Goal: Task Accomplishment & Management: Use online tool/utility

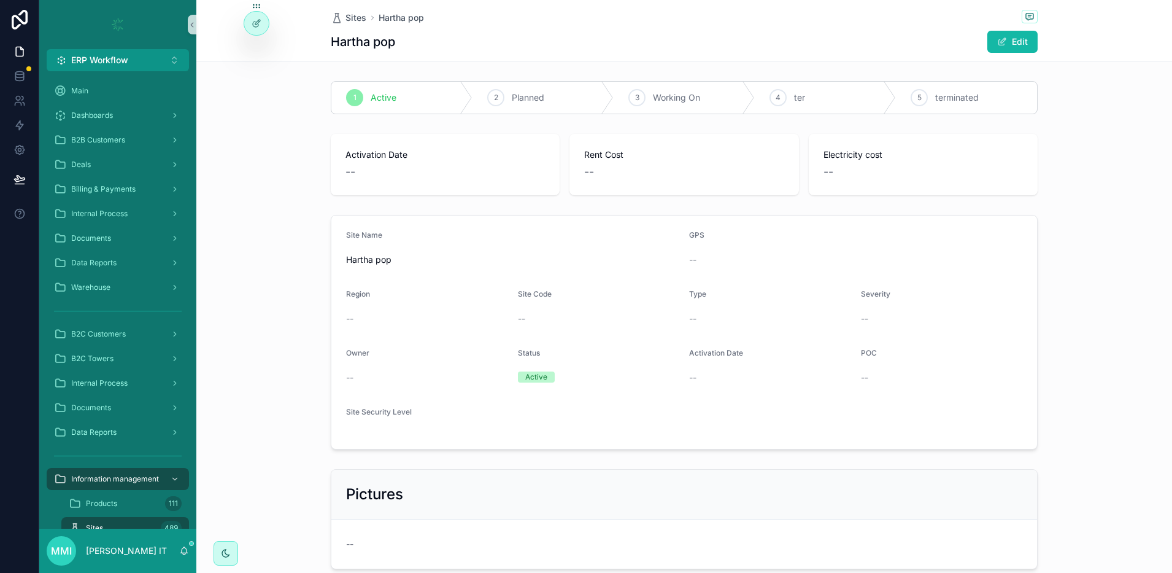
scroll to position [198, 0]
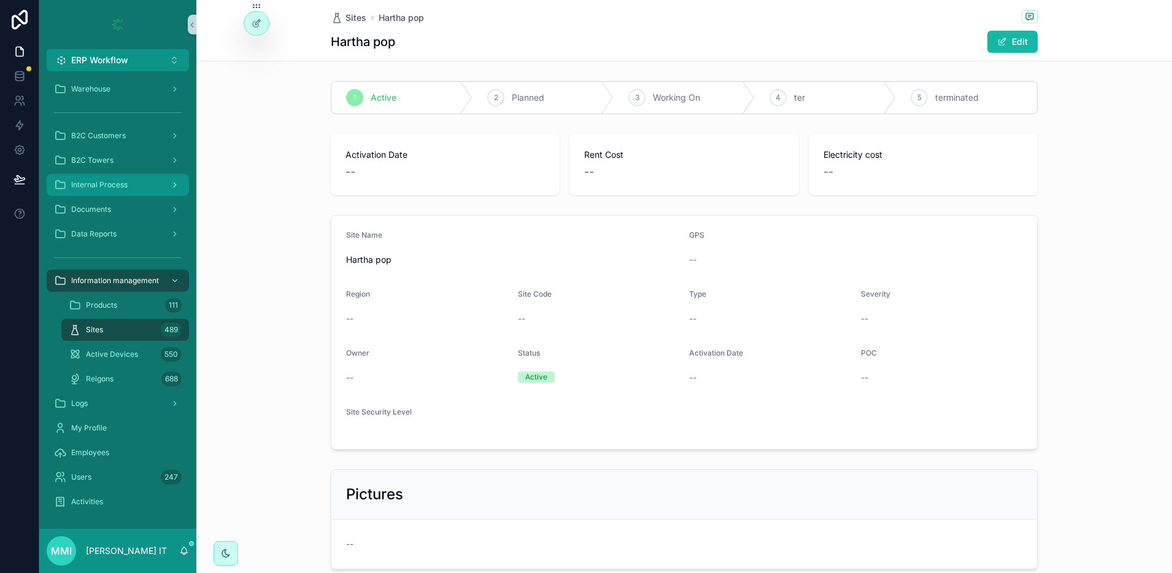
click at [99, 180] on span "Internal Process" at bounding box center [99, 185] width 56 height 10
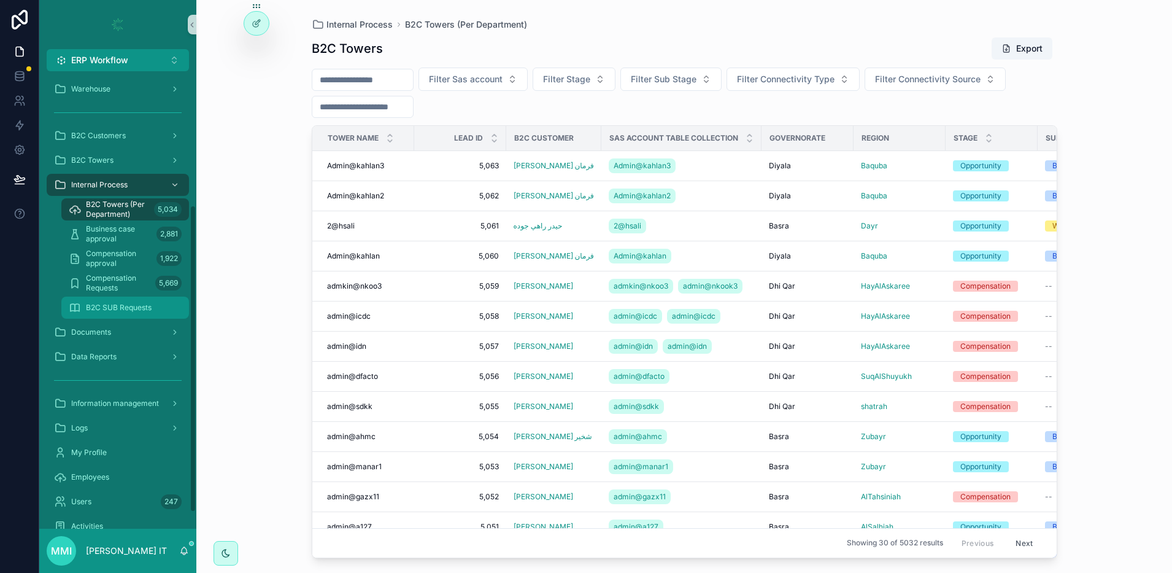
click at [134, 300] on div "B2C SUB Requests" at bounding box center [125, 308] width 113 height 20
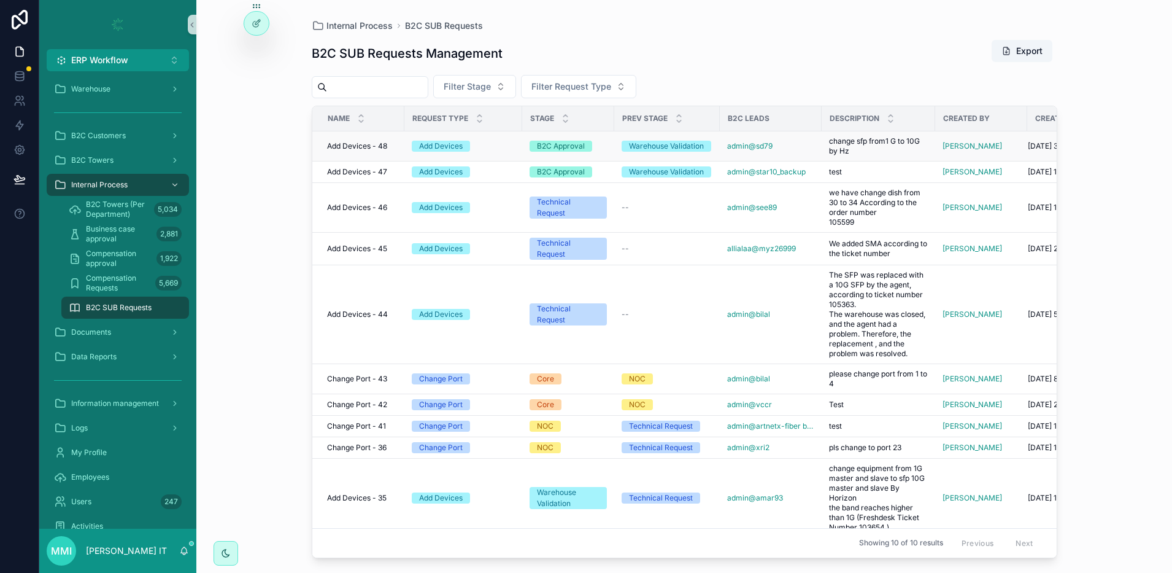
click at [368, 145] on span "Add Devices - 48" at bounding box center [357, 146] width 60 height 10
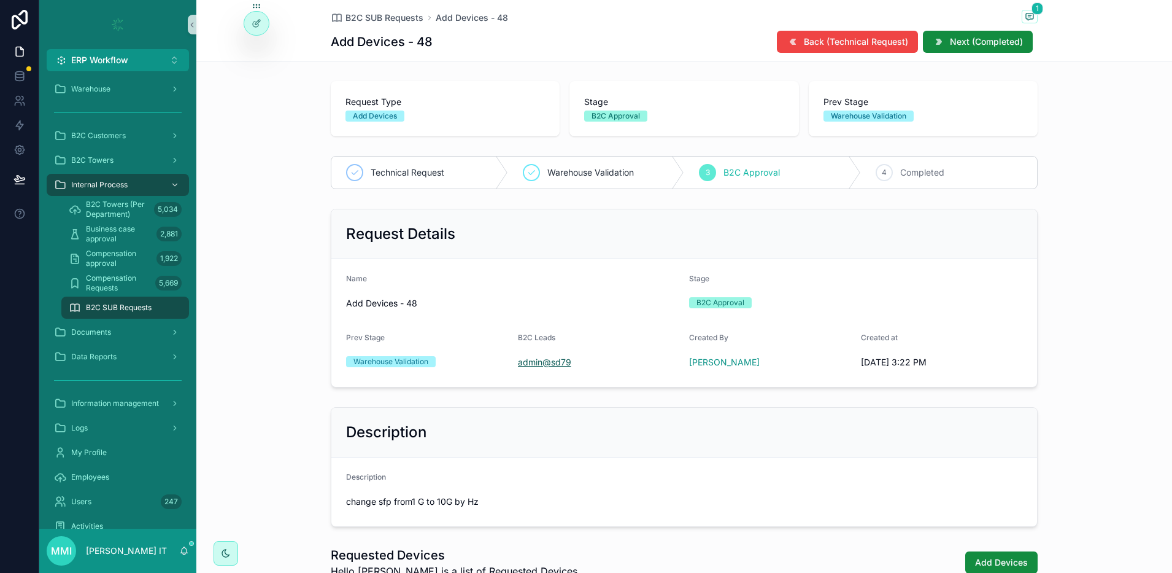
click at [548, 364] on span "admin@sd79" at bounding box center [544, 362] width 53 height 12
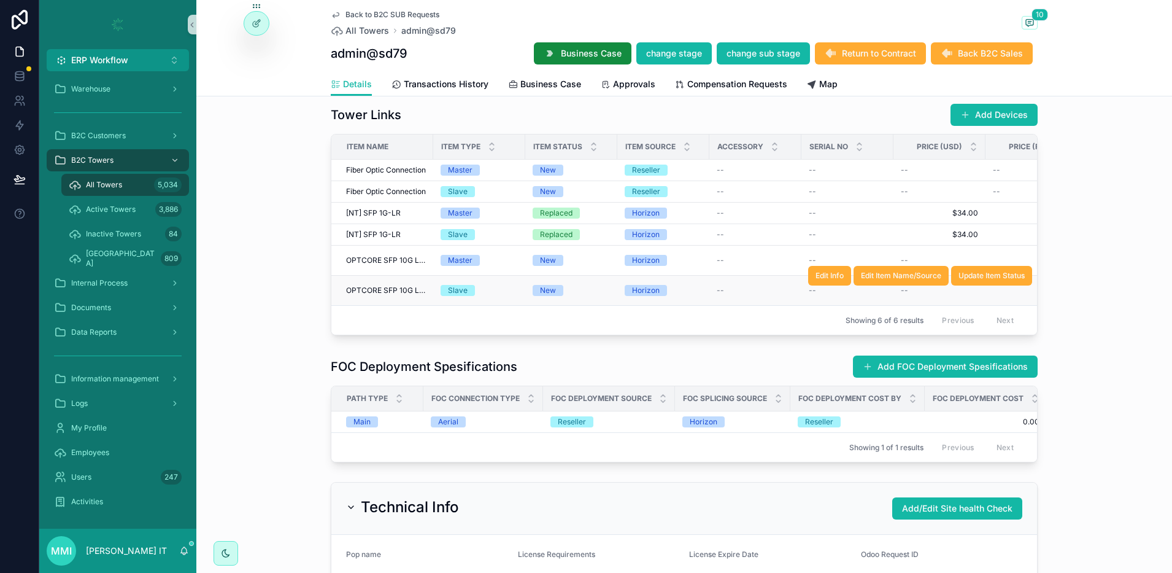
scroll to position [1821, 0]
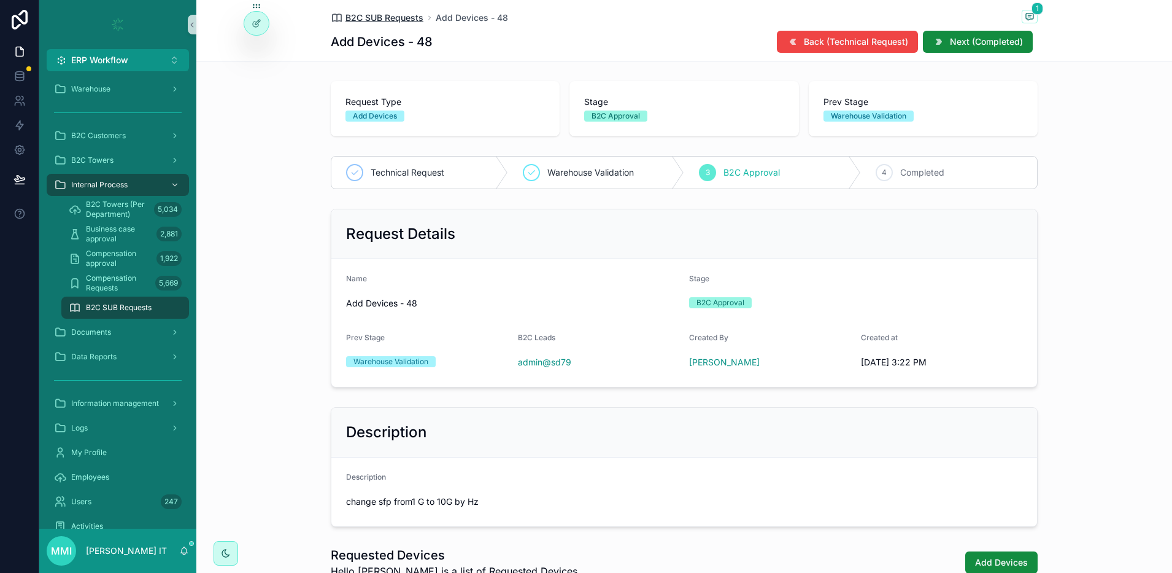
click at [381, 17] on span "B2C SUB Requests" at bounding box center [385, 18] width 78 height 12
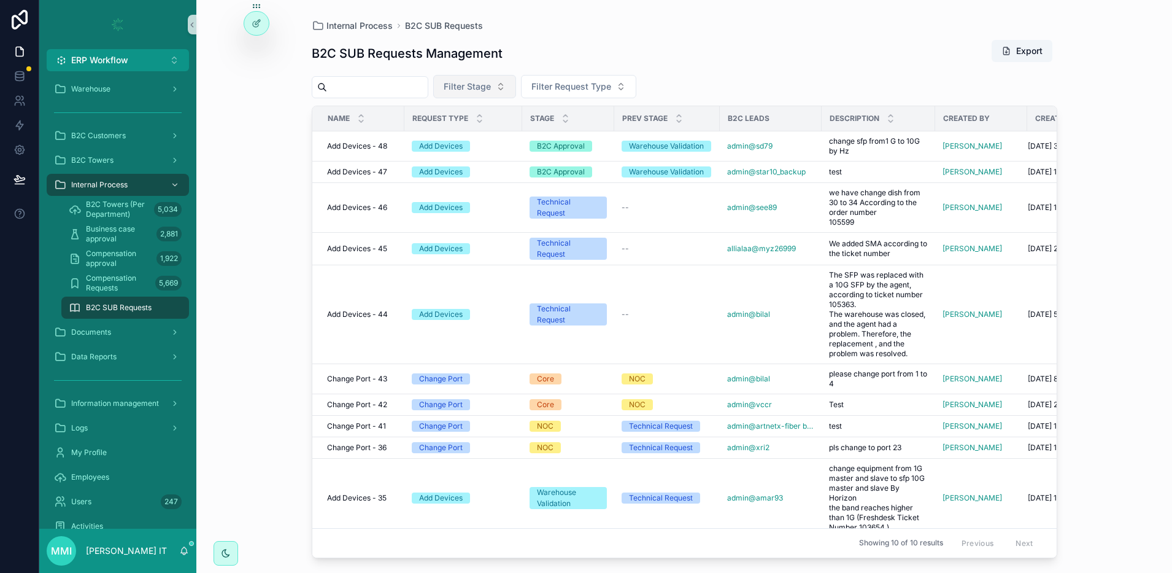
click at [513, 78] on button "Filter Stage" at bounding box center [474, 86] width 83 height 23
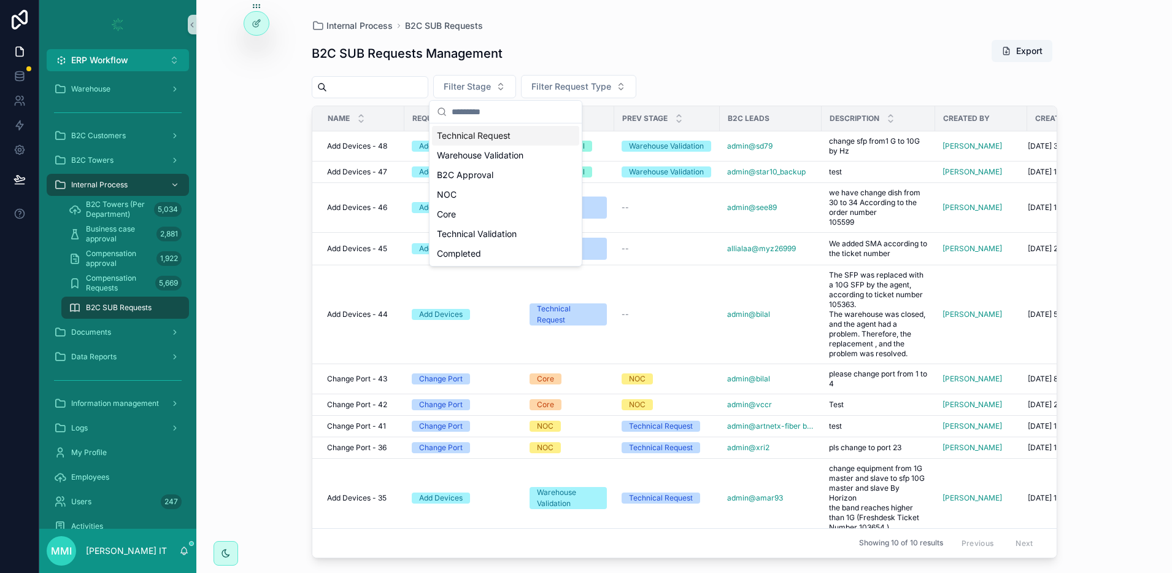
click at [485, 136] on div "Technical Request" at bounding box center [505, 136] width 147 height 20
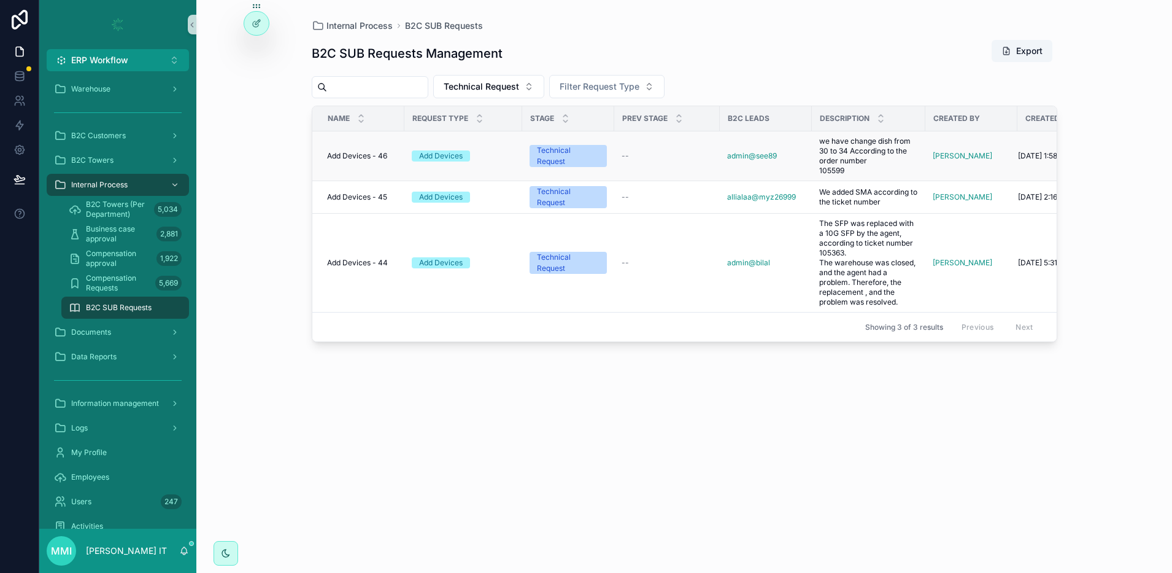
click at [370, 160] on span "Add Devices - 46" at bounding box center [357, 156] width 60 height 10
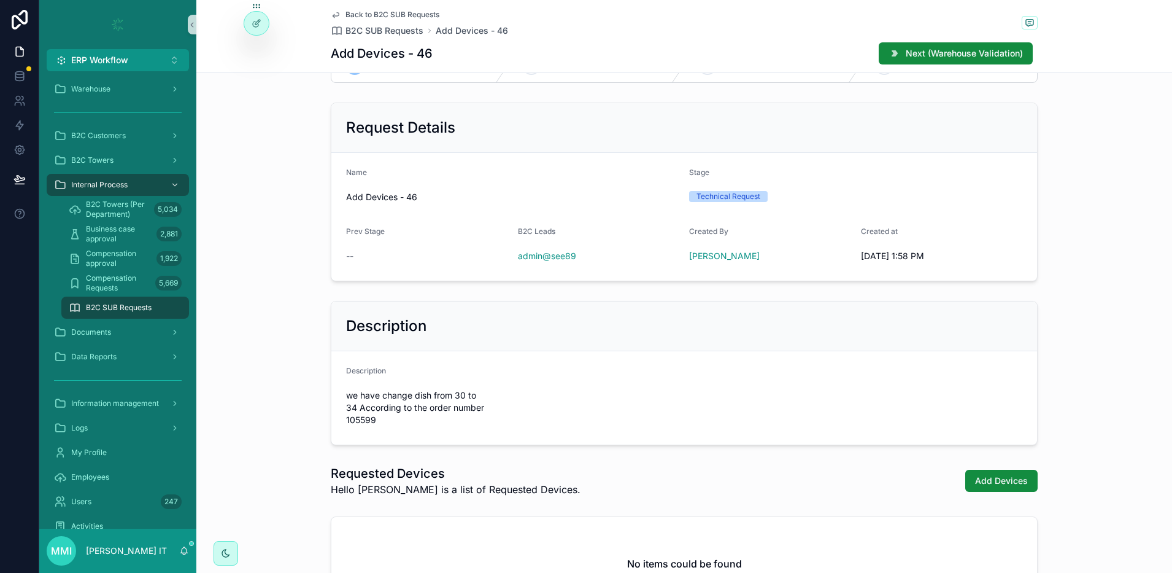
scroll to position [250, 0]
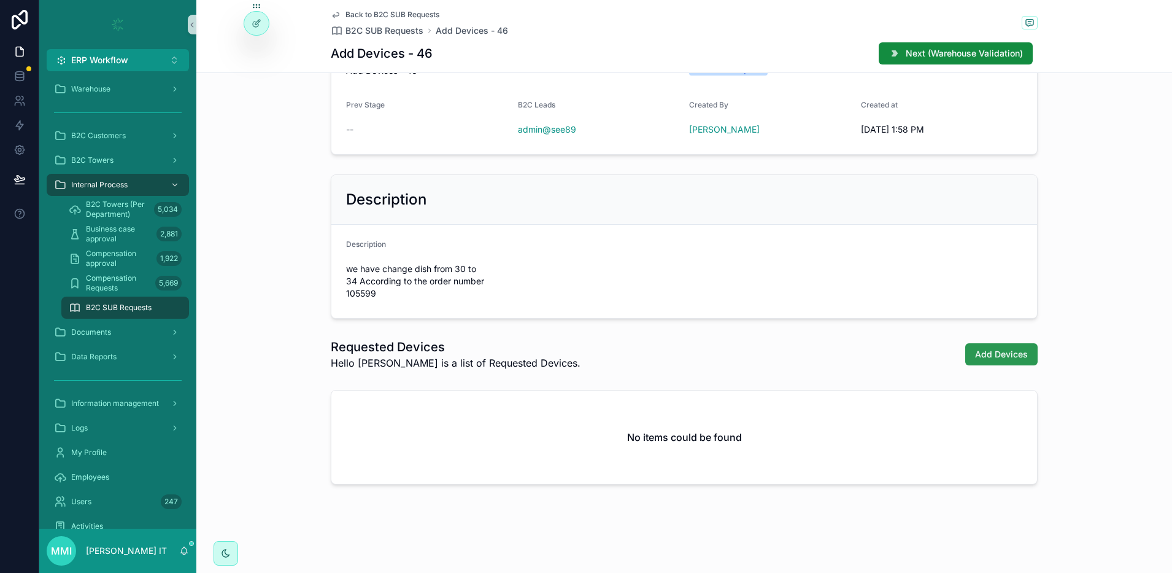
click at [991, 354] on span "Add Devices" at bounding box center [1001, 354] width 53 height 12
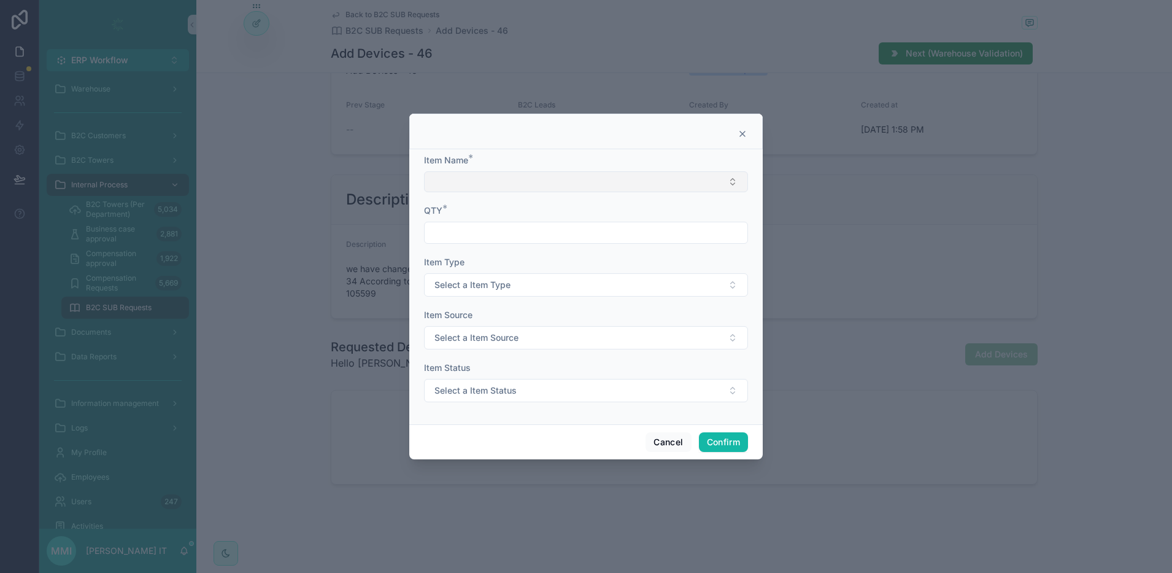
click at [481, 185] on button "Select Button" at bounding box center [586, 181] width 324 height 21
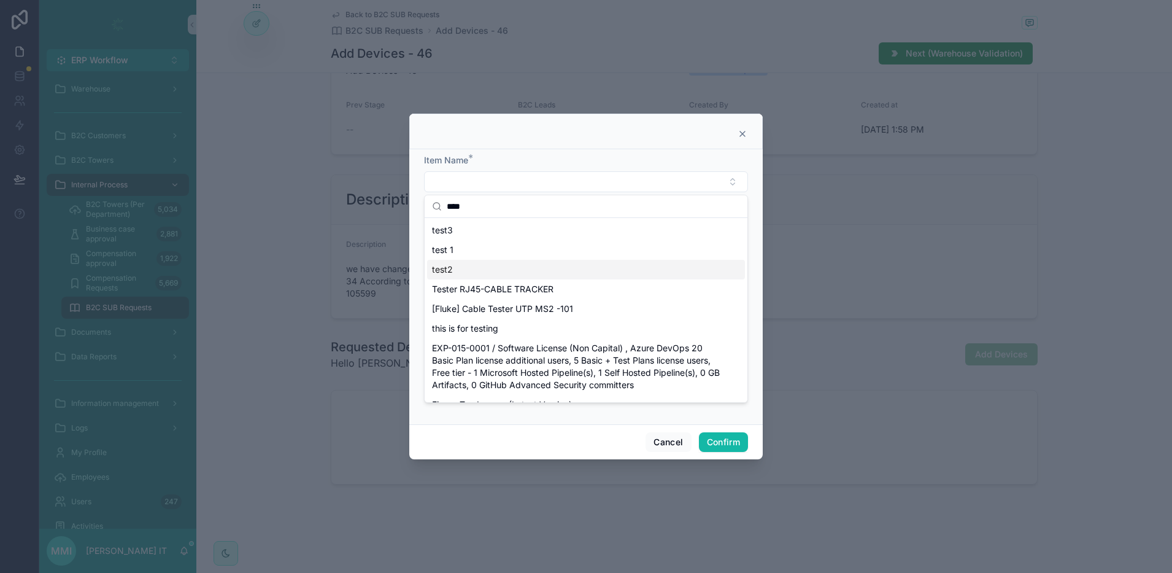
type input "****"
click at [509, 260] on div "test2" at bounding box center [586, 270] width 318 height 20
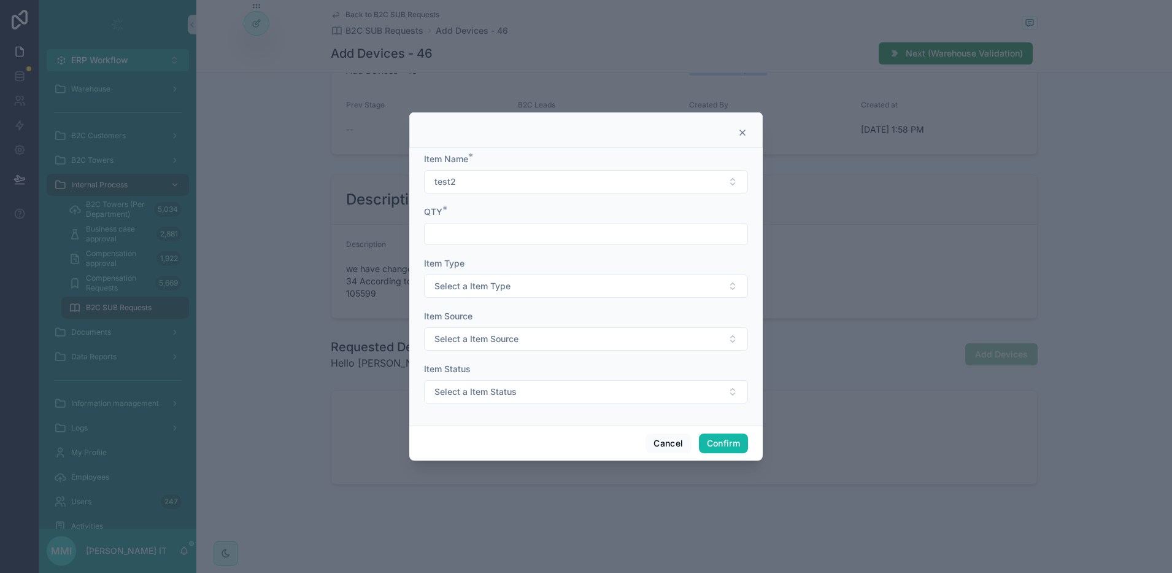
click at [473, 233] on input "text" at bounding box center [586, 233] width 323 height 17
type input "*"
click at [472, 285] on span "Select a Item Type" at bounding box center [473, 286] width 76 height 12
click at [476, 336] on div "Master" at bounding box center [586, 335] width 318 height 18
click at [481, 349] on button "Select a Item Source" at bounding box center [586, 338] width 324 height 23
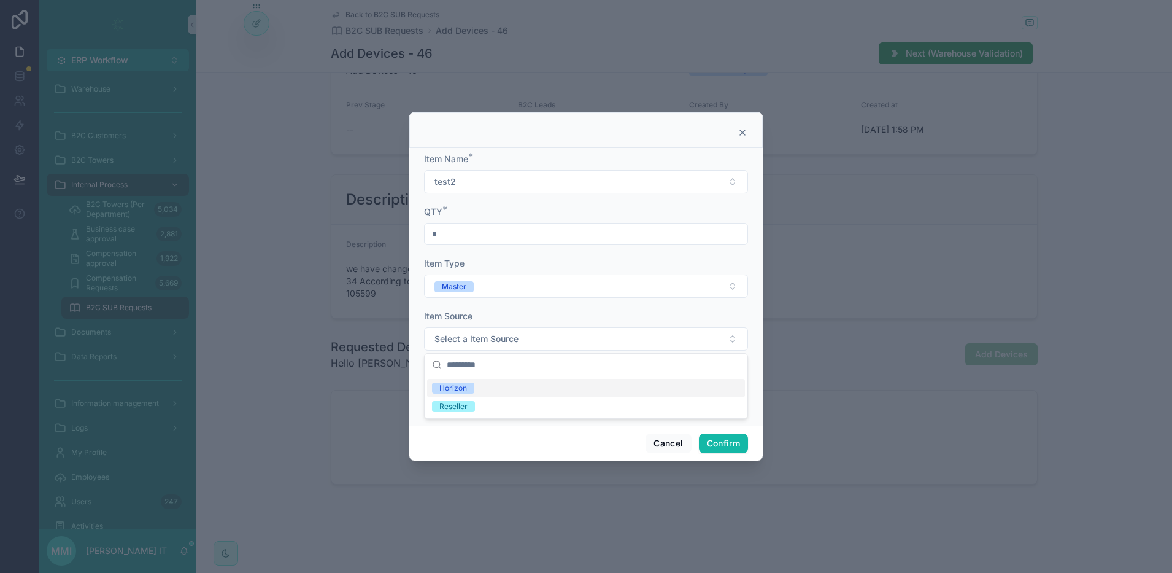
click at [471, 395] on div "Horizon" at bounding box center [586, 388] width 318 height 18
click at [474, 390] on span "Select a Item Status" at bounding box center [476, 391] width 82 height 12
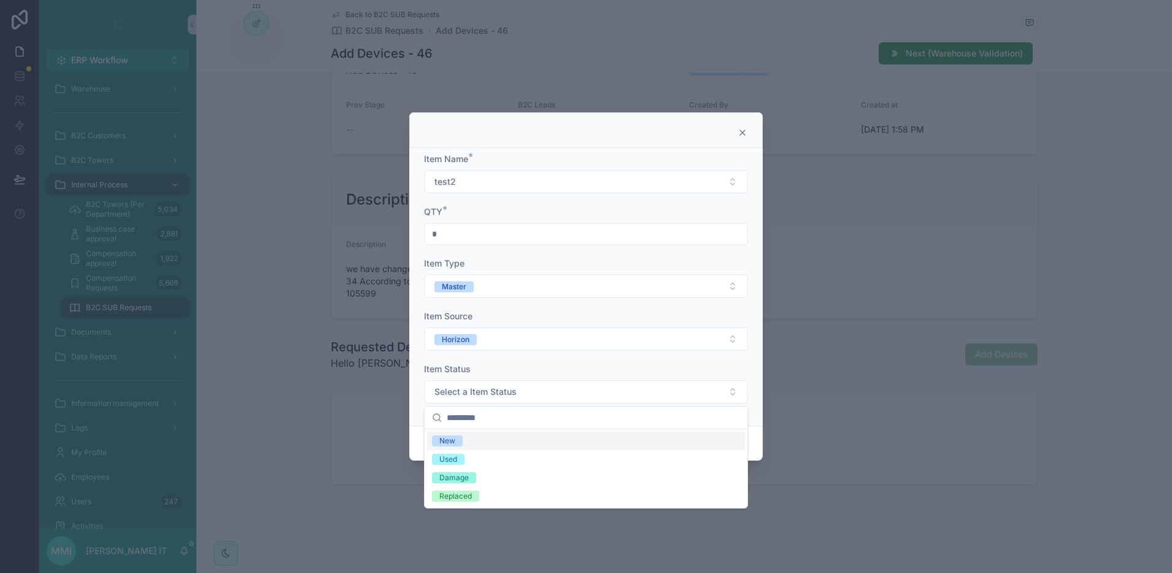
click at [473, 440] on div "New" at bounding box center [586, 441] width 318 height 18
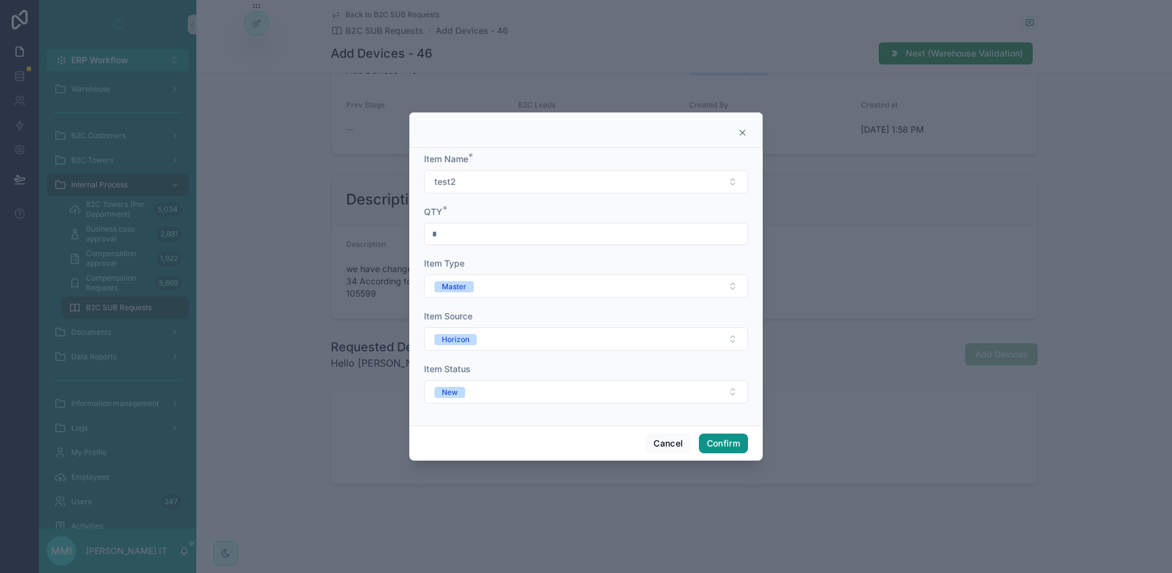
click at [724, 440] on button "Confirm" at bounding box center [723, 443] width 49 height 20
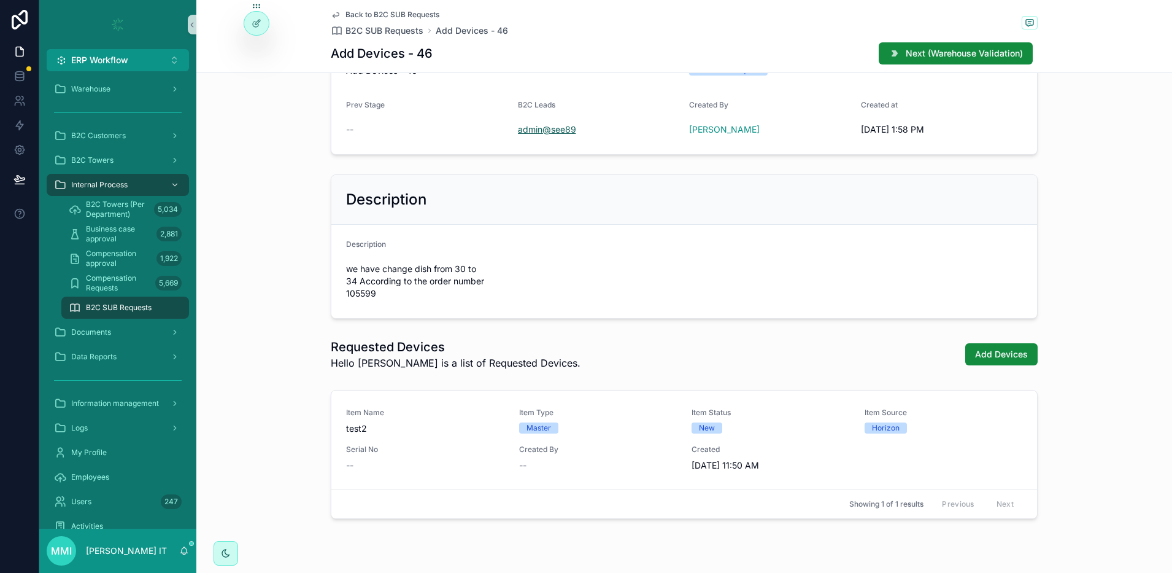
click at [541, 130] on span "admin@see89" at bounding box center [547, 129] width 58 height 12
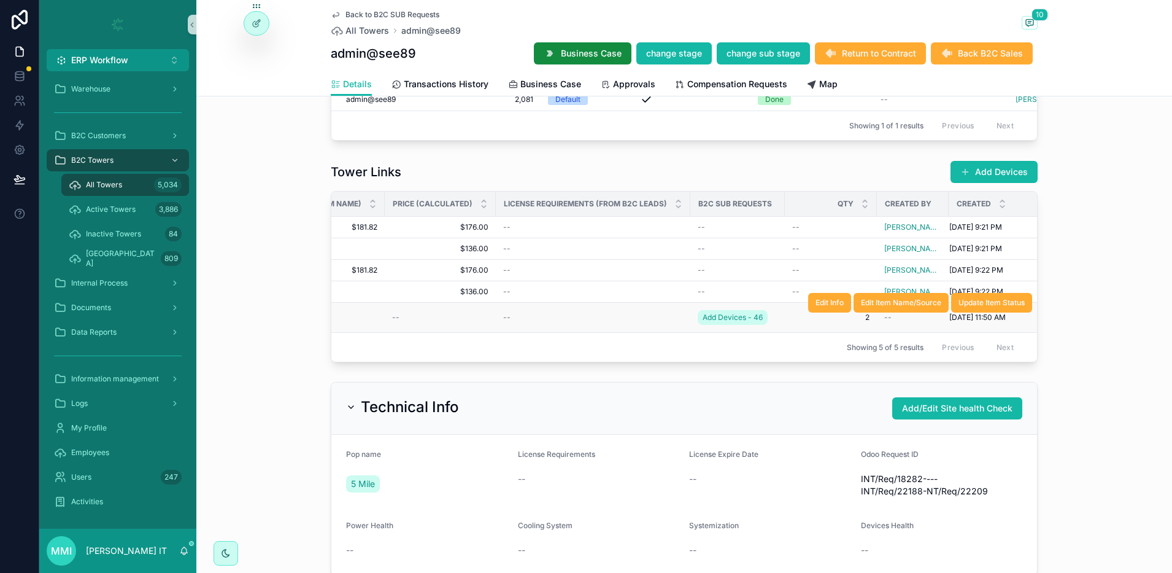
scroll to position [0, 735]
click at [714, 322] on span "Add Devices - 46" at bounding box center [730, 317] width 60 height 10
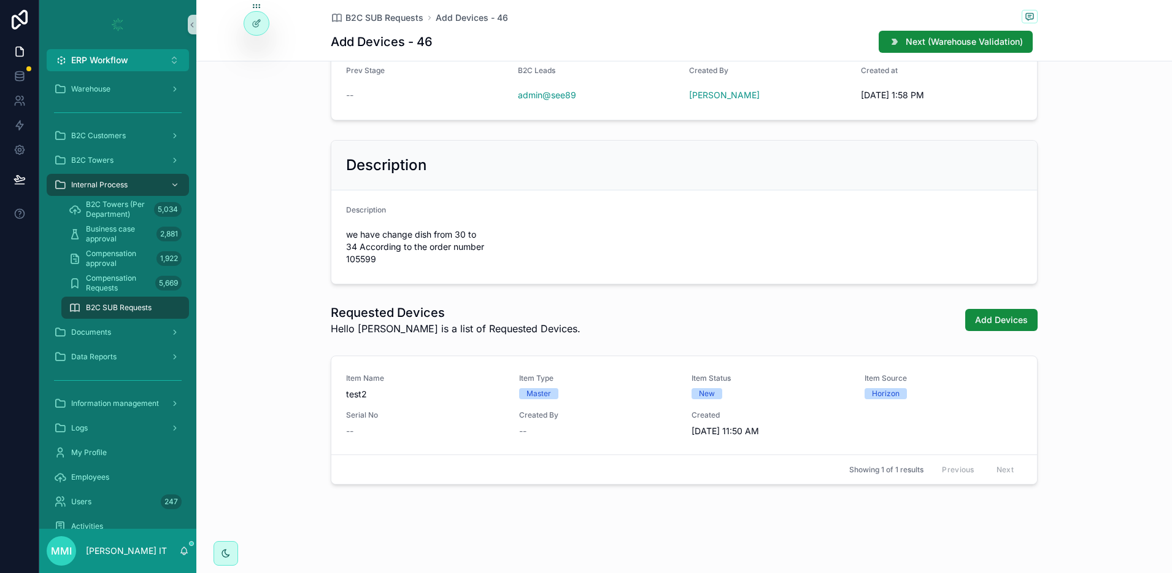
scroll to position [273, 0]
click at [977, 404] on span "[PERSON_NAME]" at bounding box center [994, 408] width 61 height 10
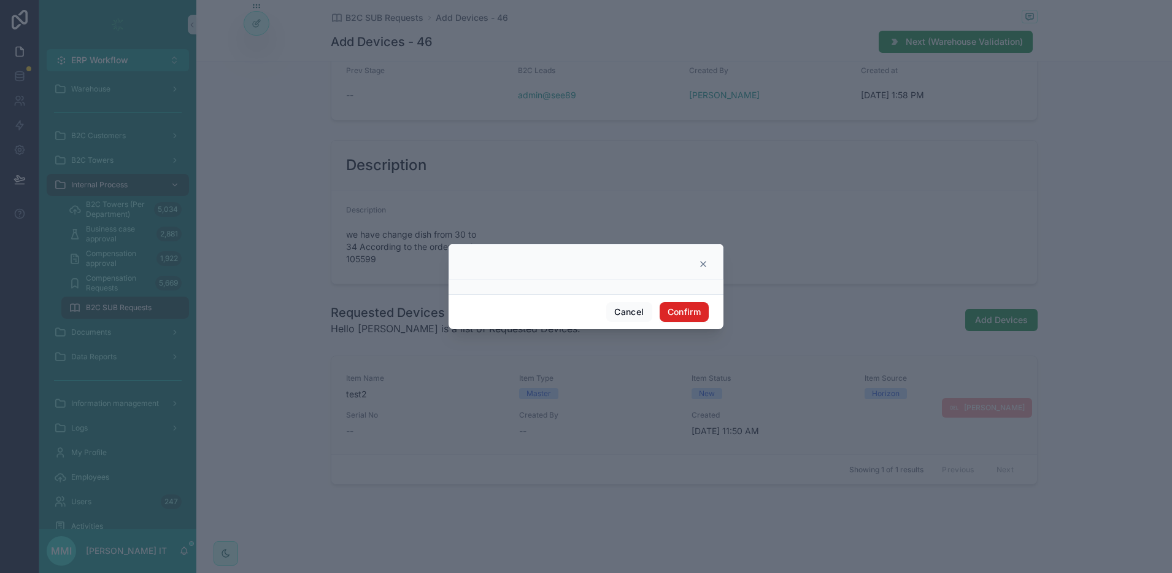
click at [691, 316] on button "Confirm" at bounding box center [684, 312] width 49 height 20
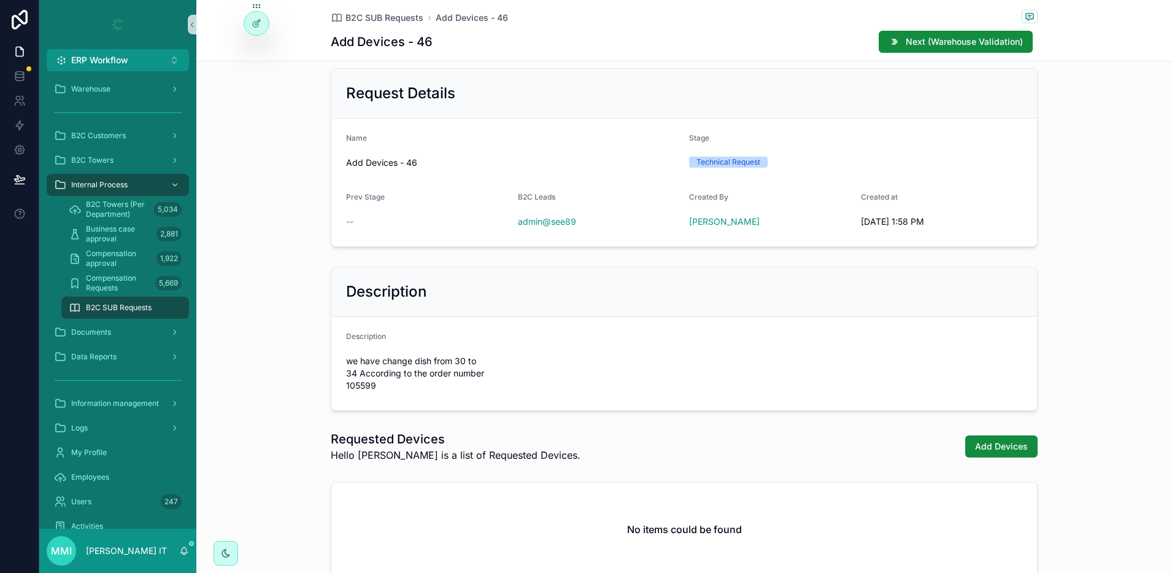
scroll to position [0, 0]
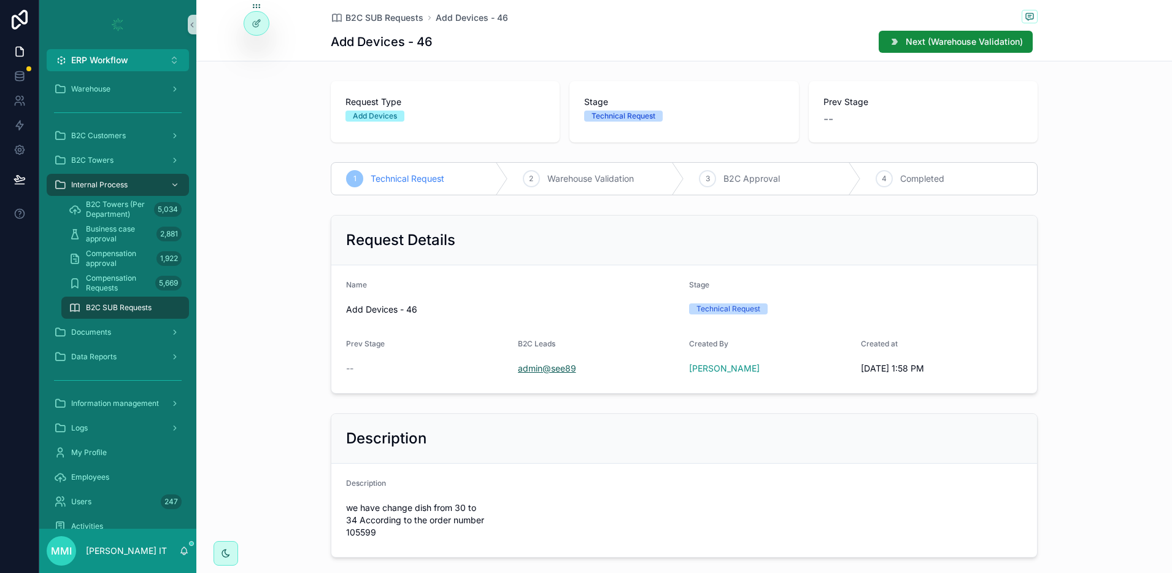
click at [560, 370] on span "admin@see89" at bounding box center [547, 368] width 58 height 12
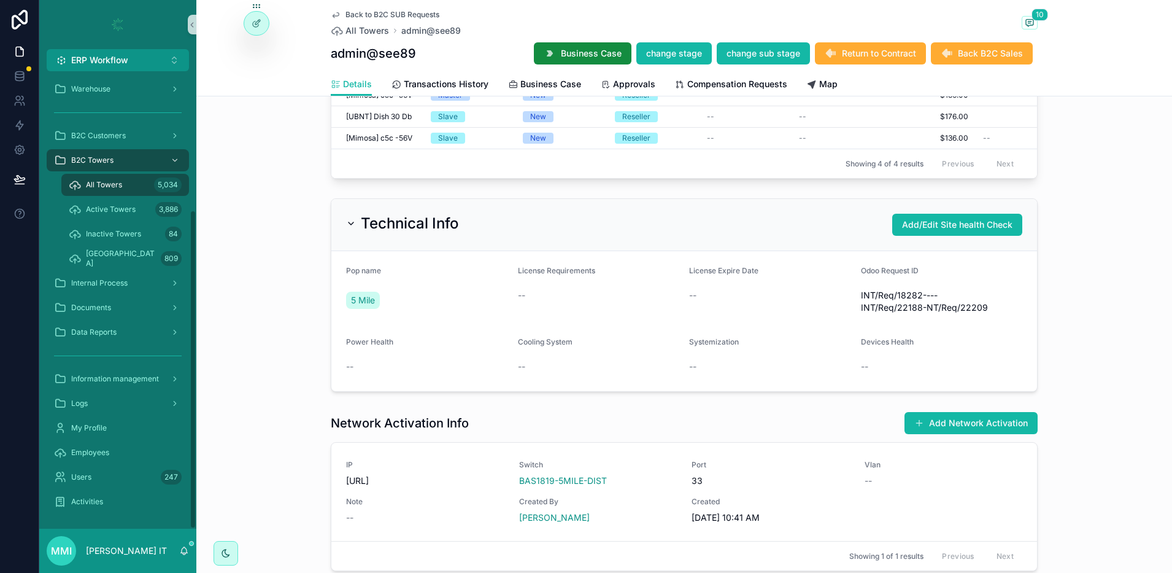
scroll to position [1381, 0]
